Goal: Navigation & Orientation: Find specific page/section

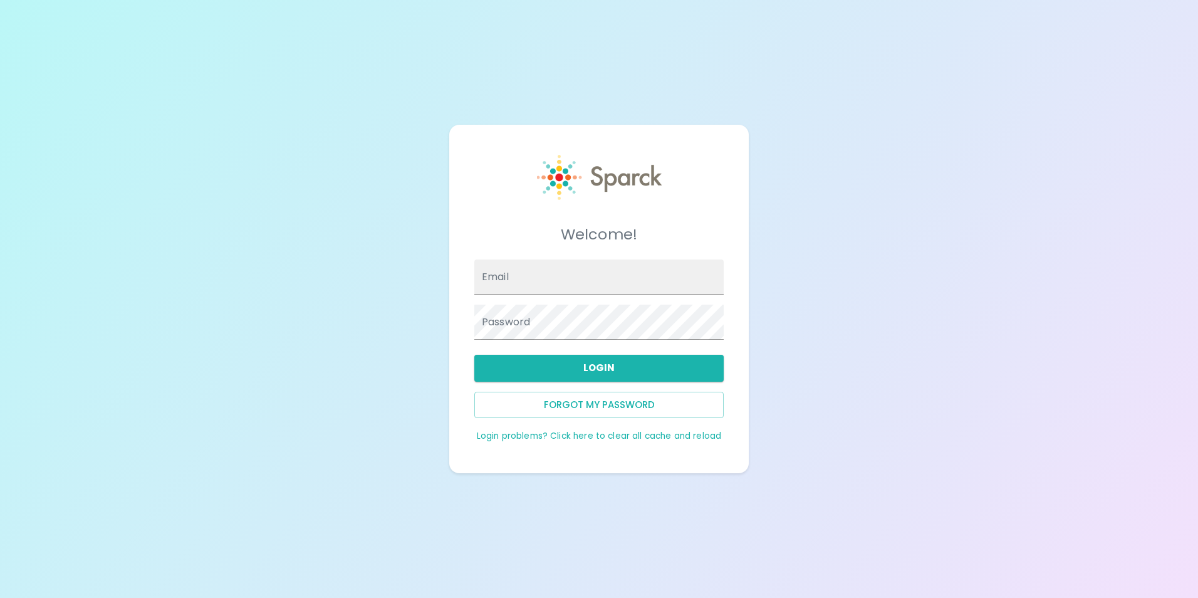
type input "[EMAIL_ADDRESS][DOMAIN_NAME]"
click at [642, 376] on button "Login" at bounding box center [598, 368] width 249 height 26
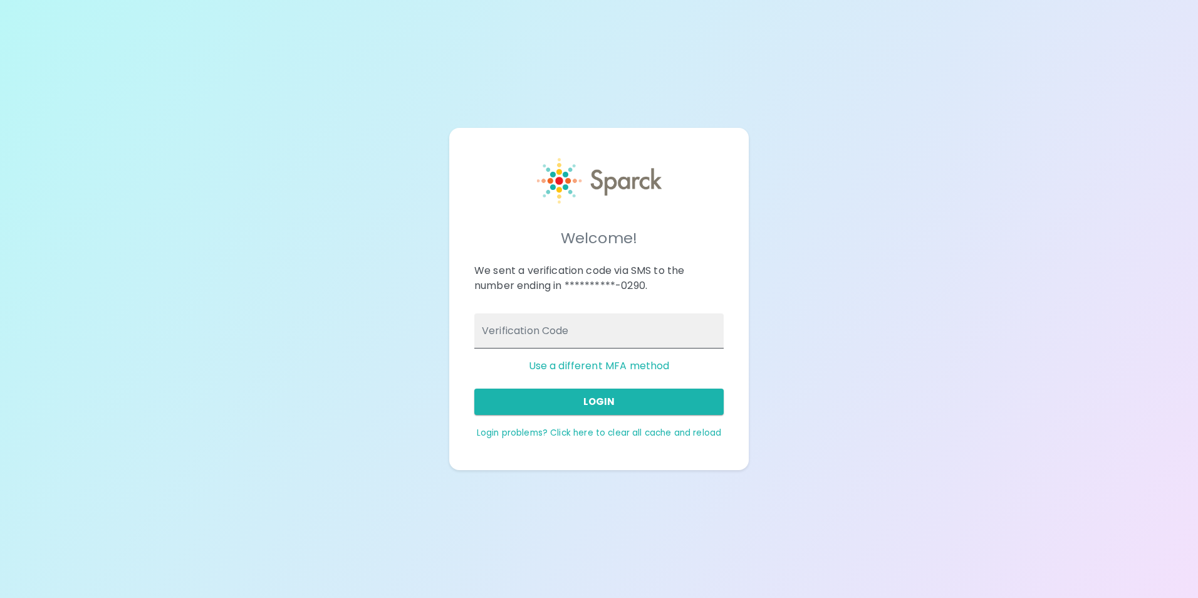
click at [609, 342] on input "Verification Code" at bounding box center [598, 330] width 249 height 35
type input "470356"
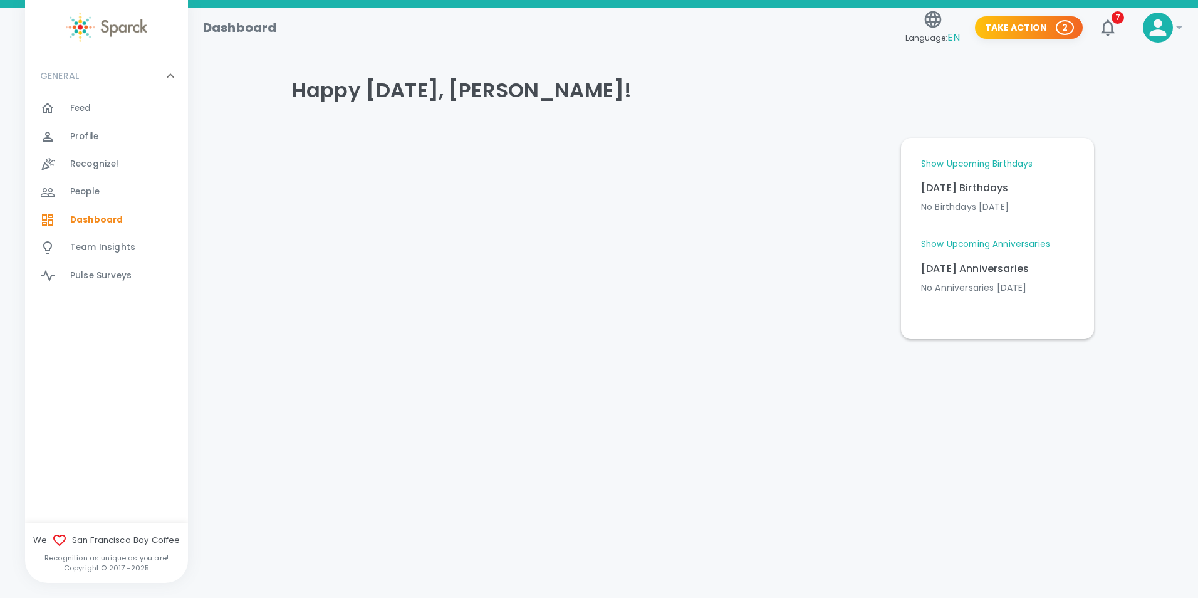
click at [995, 163] on link "Show Upcoming Birthdays" at bounding box center [977, 164] width 112 height 13
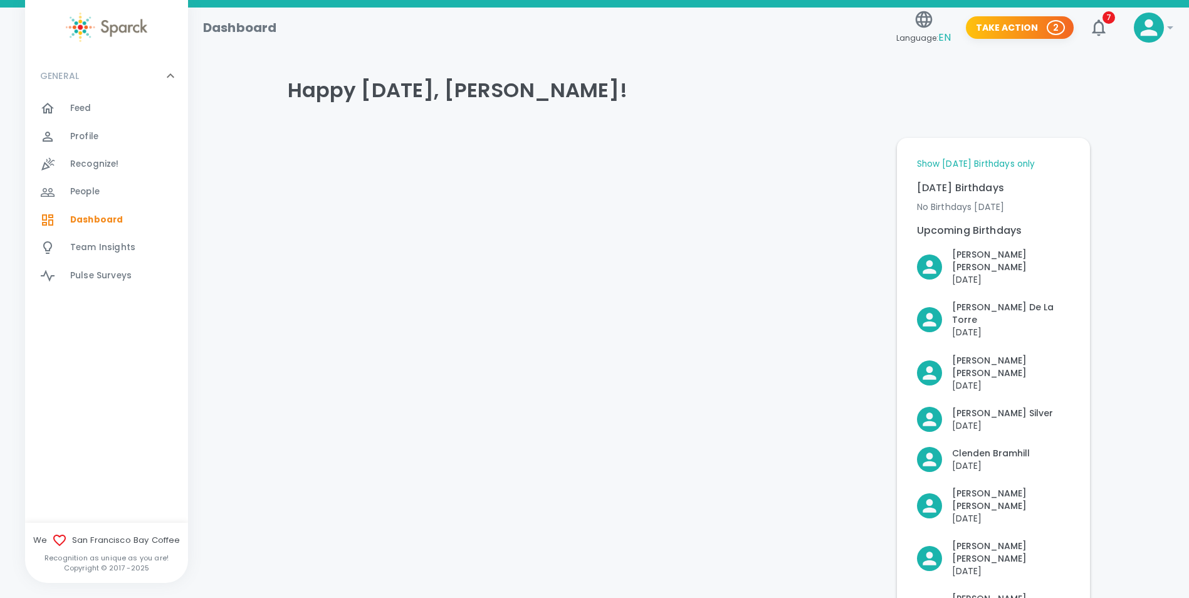
click at [995, 163] on link "Show [DATE] Birthdays only" at bounding box center [976, 164] width 118 height 13
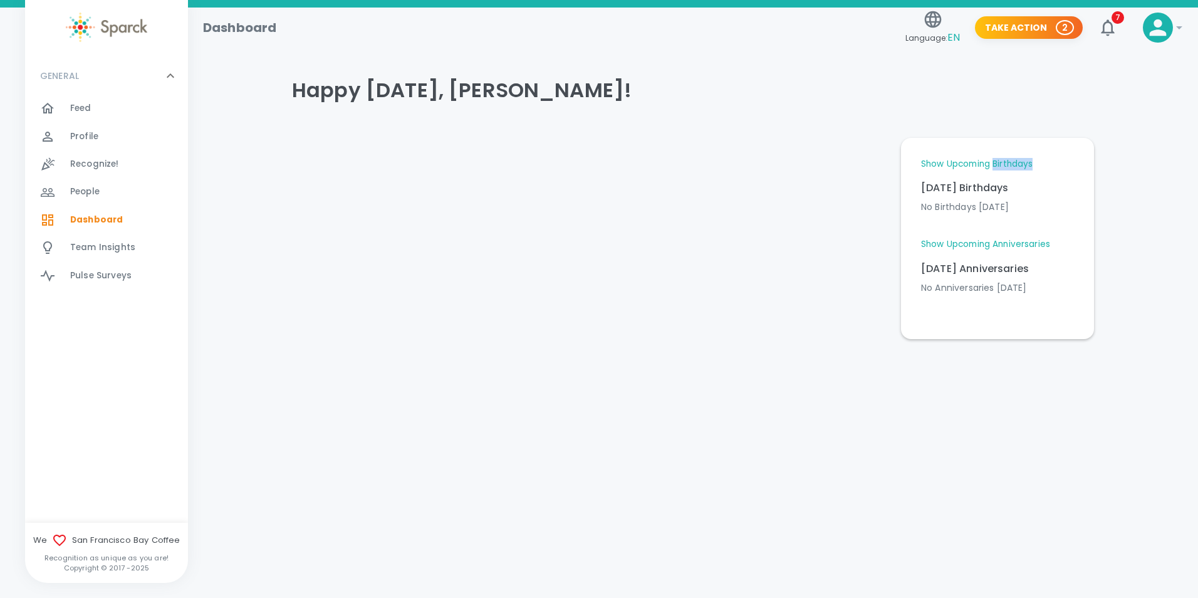
click at [995, 163] on link "Show Upcoming Birthdays" at bounding box center [977, 164] width 112 height 13
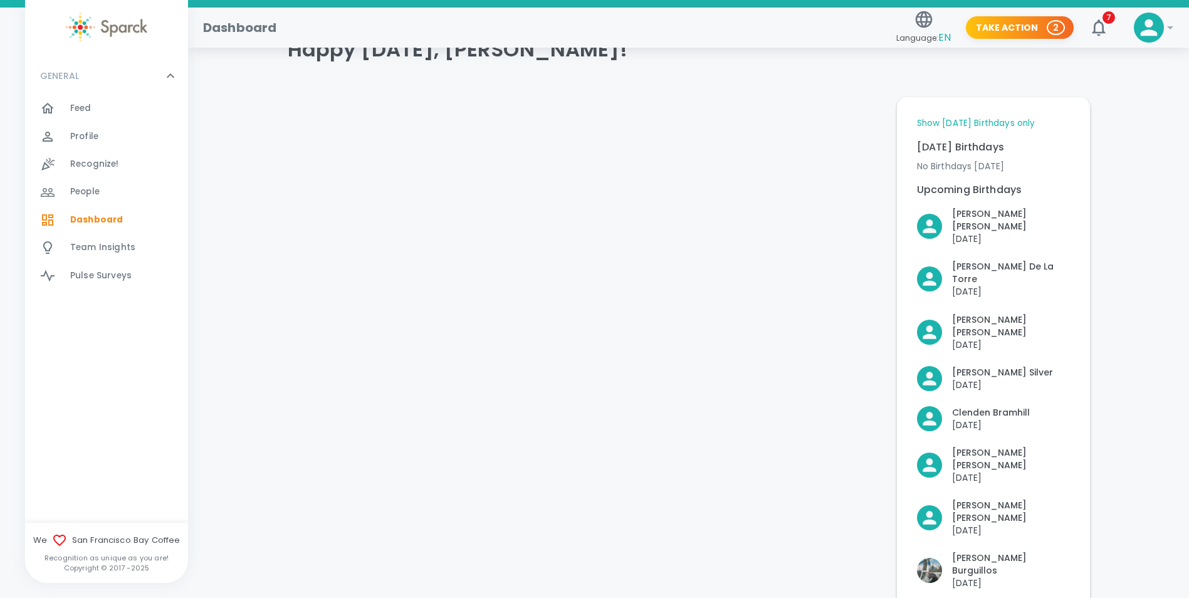
scroll to position [63, 0]
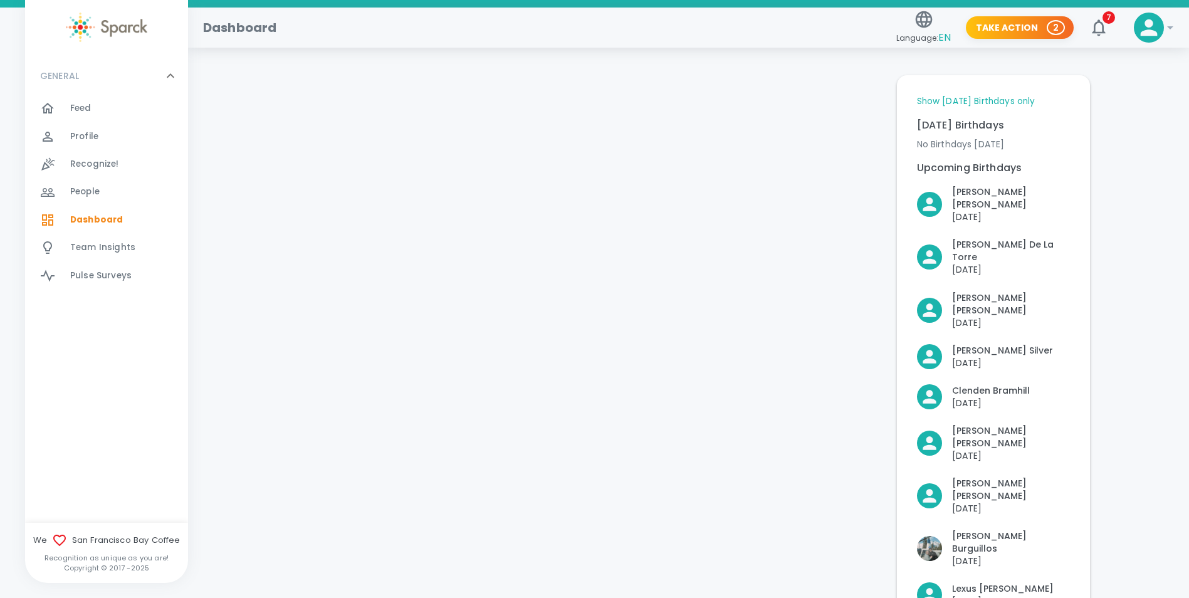
click at [991, 102] on link "Show [DATE] Birthdays only" at bounding box center [976, 101] width 118 height 13
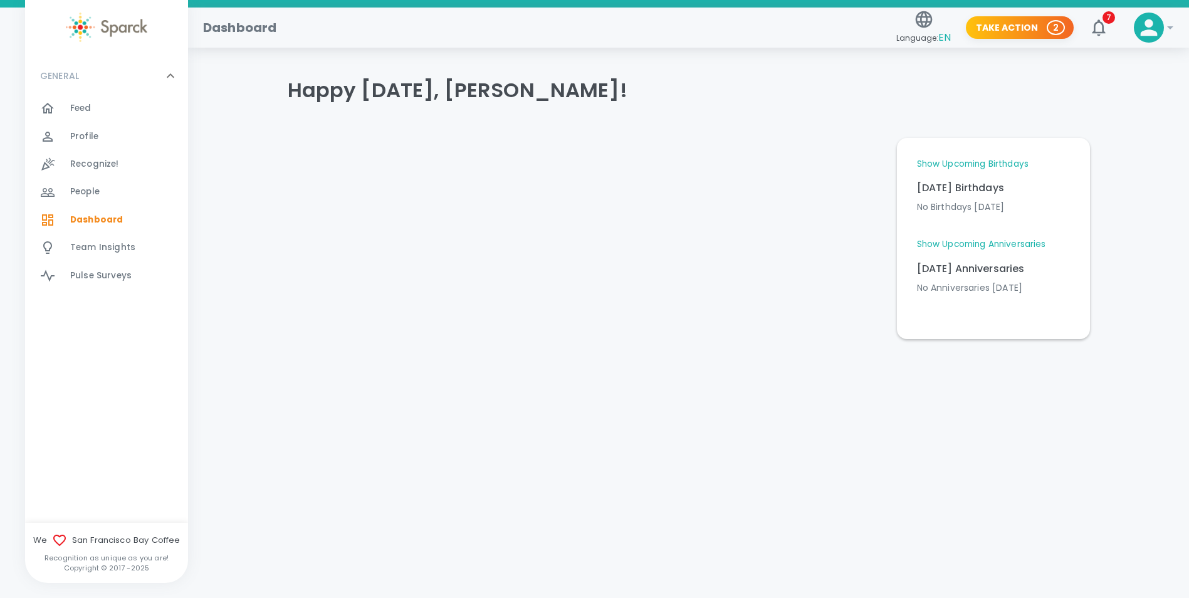
scroll to position [0, 0]
click at [1007, 248] on link "Show Upcoming Anniversaries" at bounding box center [985, 244] width 129 height 13
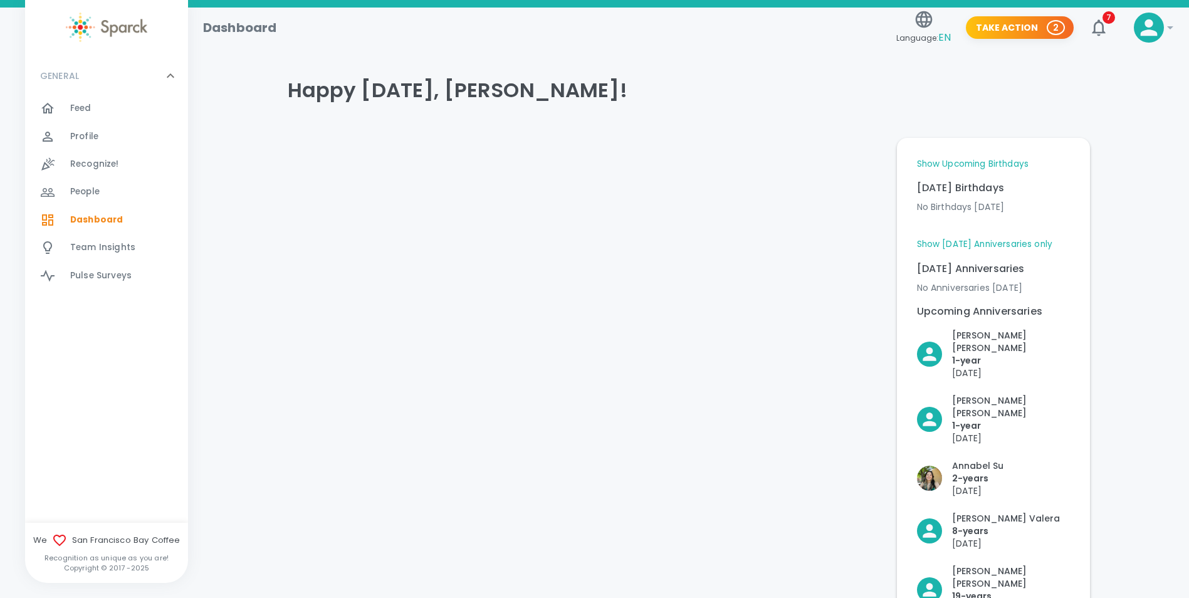
click at [1007, 248] on link "Show [DATE] Anniversaries only" at bounding box center [985, 244] width 136 height 13
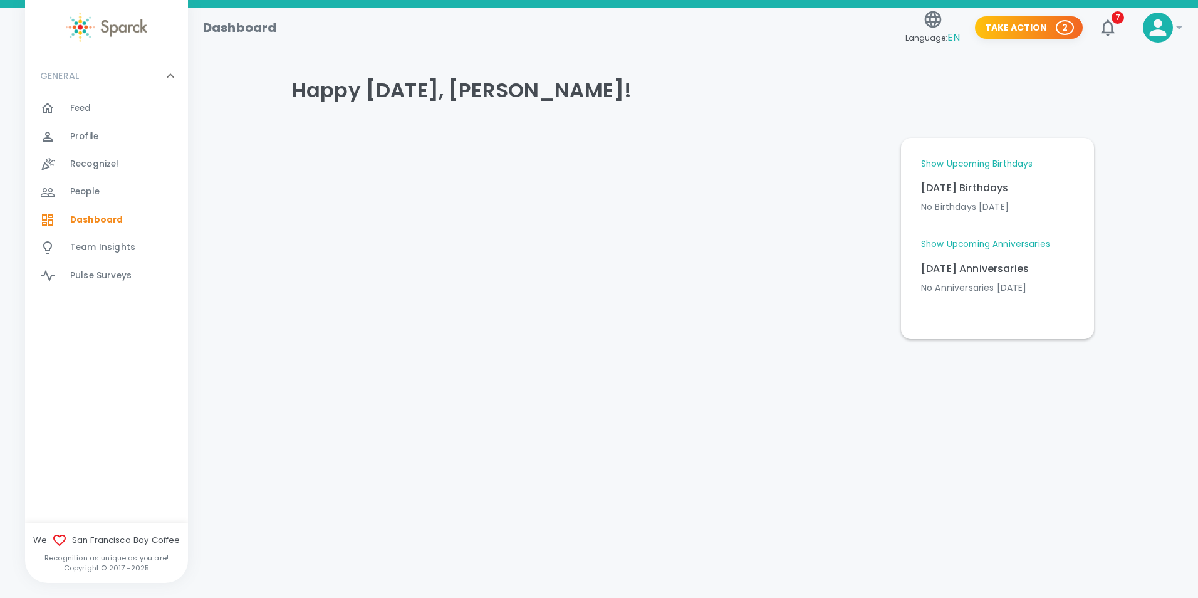
click at [74, 108] on span "Feed" at bounding box center [80, 108] width 21 height 13
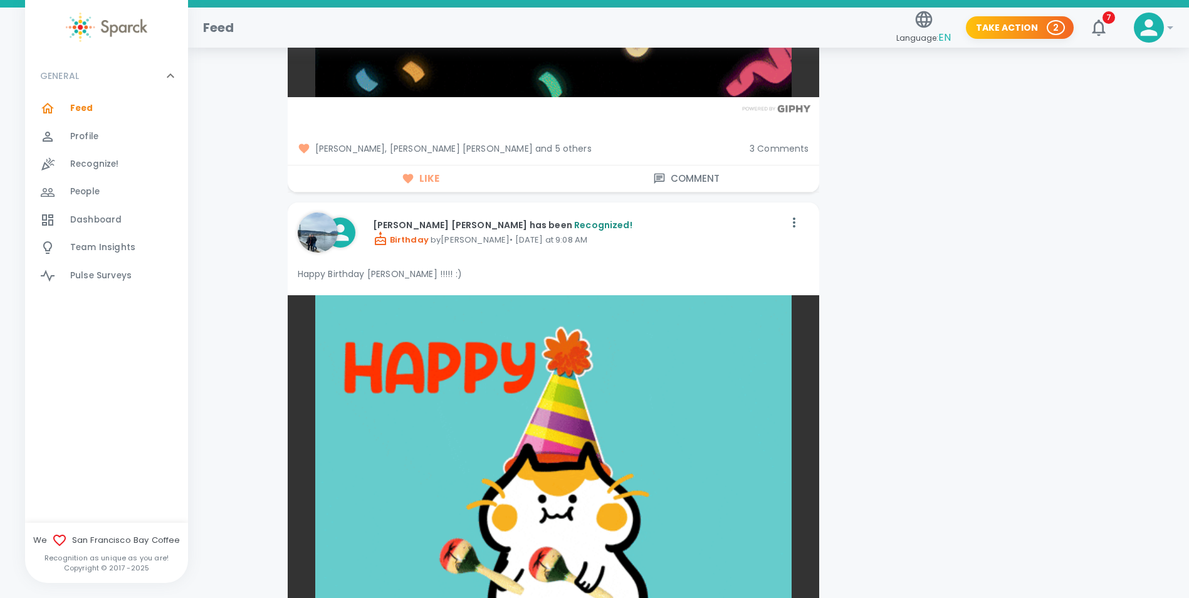
scroll to position [2068, 0]
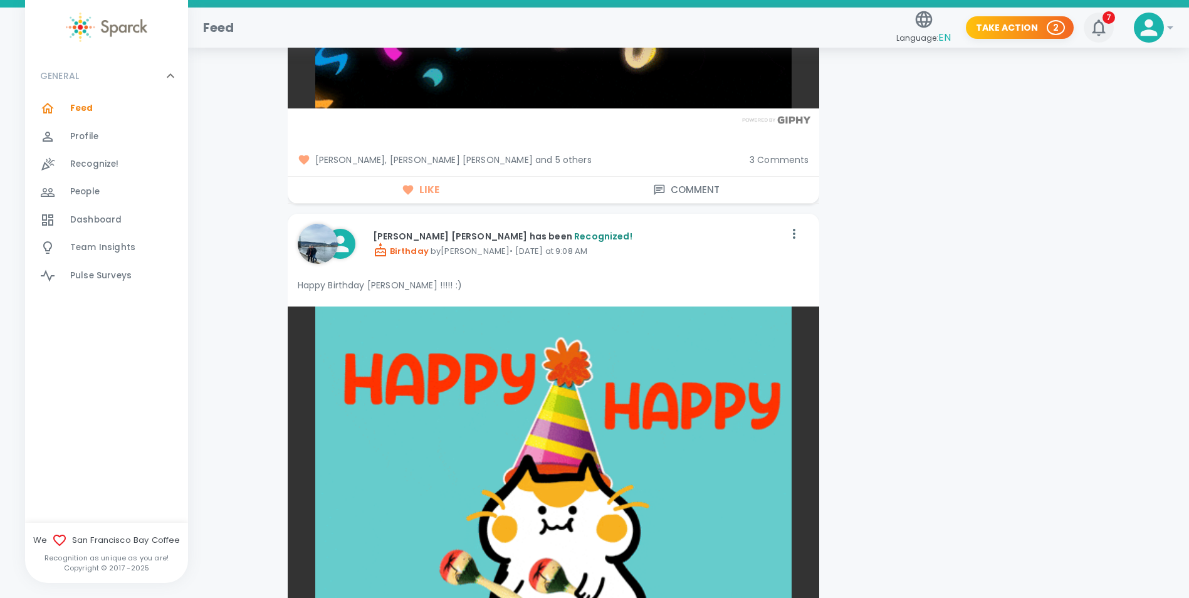
click at [1110, 21] on span "7" at bounding box center [1108, 17] width 13 height 13
